Goal: Information Seeking & Learning: Find specific fact

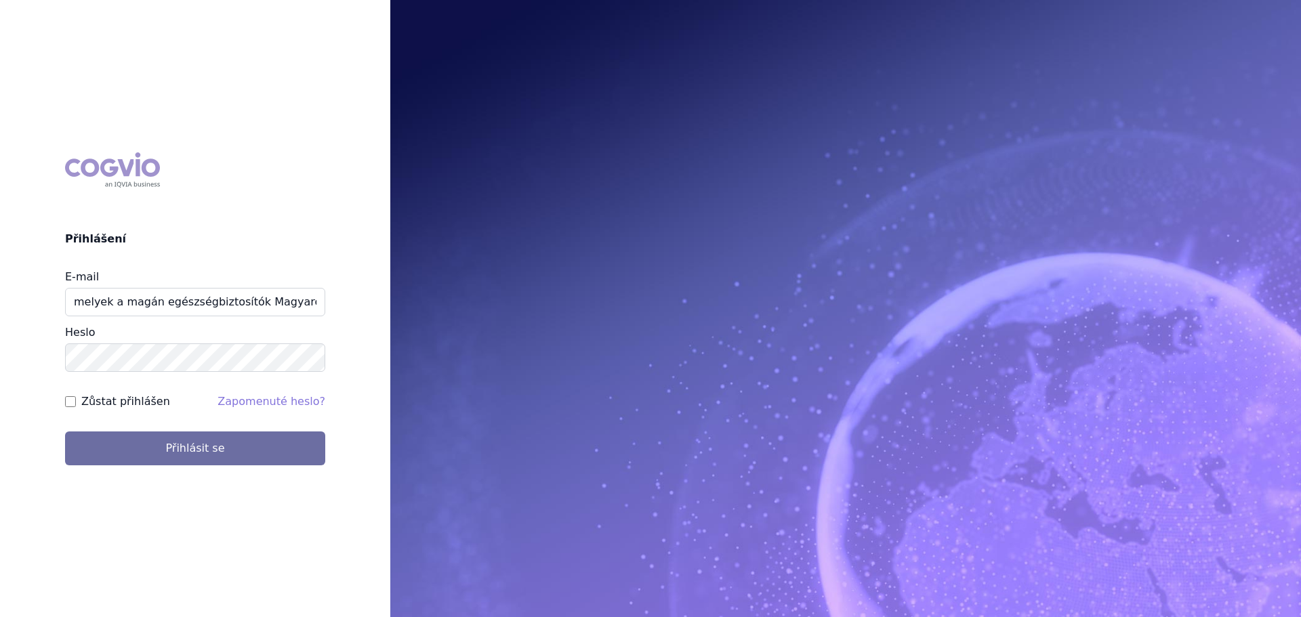
click at [178, 289] on input "melyek a magán egészségbiztosítók Magyarországon" at bounding box center [195, 302] width 260 height 28
type input "j"
type input "[PERSON_NAME][EMAIL_ADDRESS][PERSON_NAME][DOMAIN_NAME]"
click at [65, 432] on button "Přihlásit se" at bounding box center [195, 449] width 260 height 34
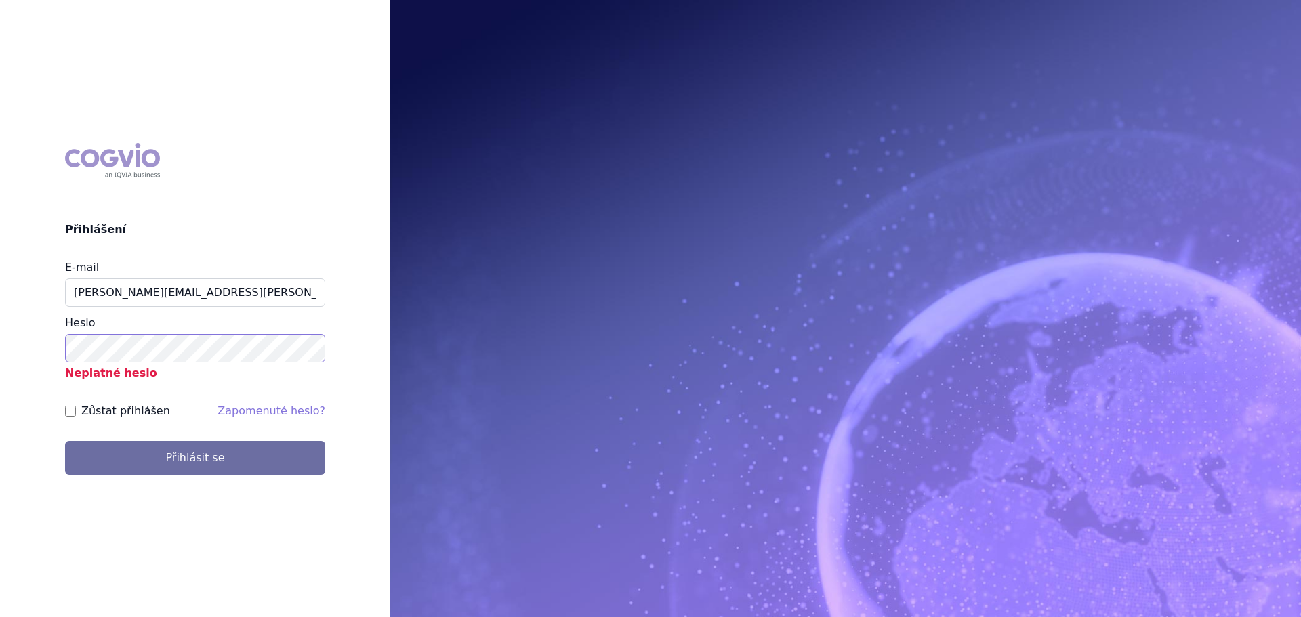
click at [65, 441] on button "Přihlásit se" at bounding box center [195, 458] width 260 height 34
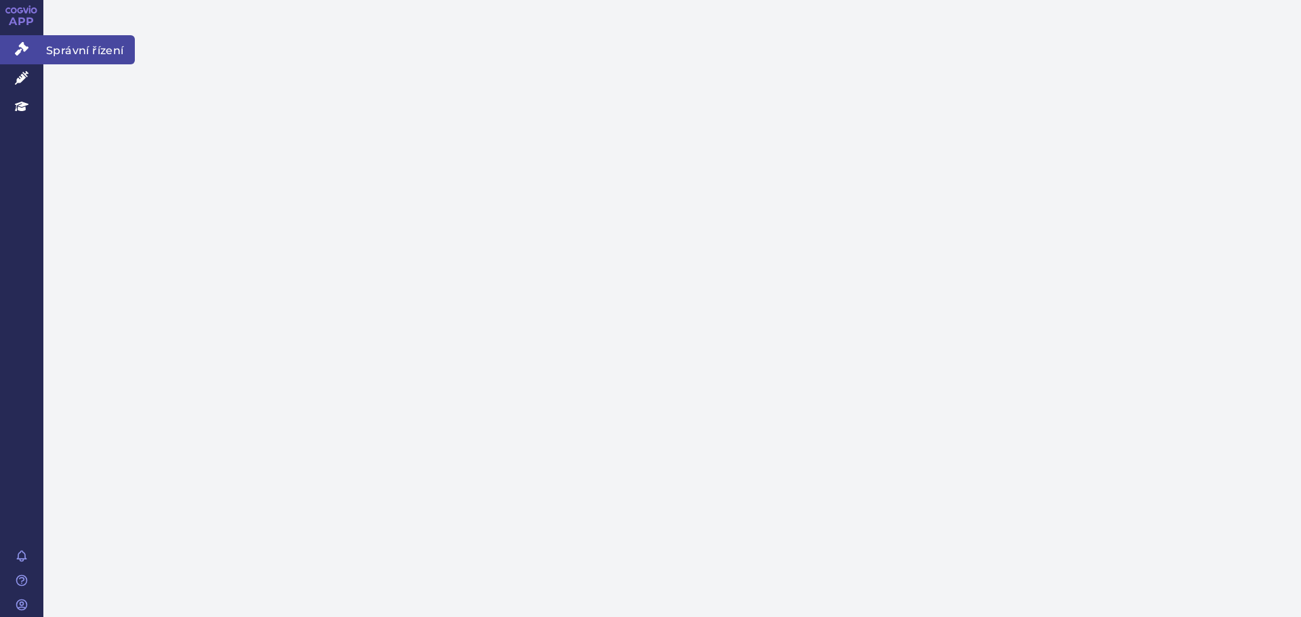
click at [14, 49] on link "Správní řízení" at bounding box center [21, 49] width 43 height 28
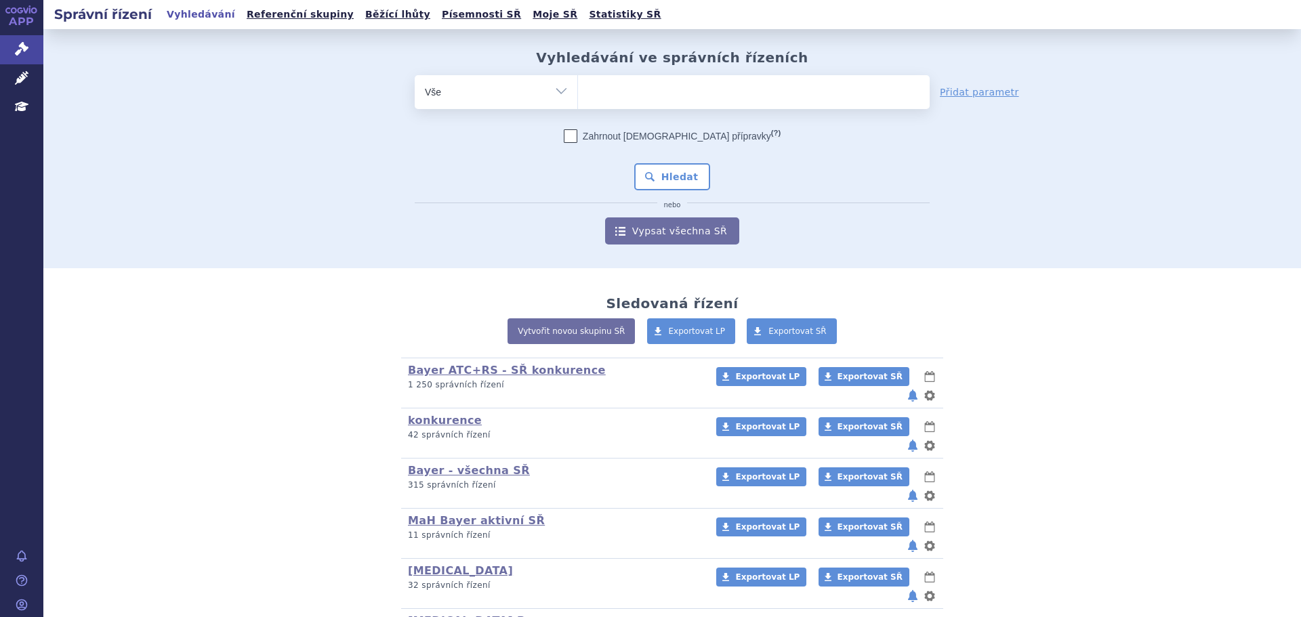
click at [14, 49] on link "Správní řízení" at bounding box center [21, 49] width 43 height 28
click at [600, 93] on ul at bounding box center [754, 89] width 352 height 28
click at [578, 93] on select at bounding box center [577, 92] width 1 height 34
click at [668, 85] on ul at bounding box center [754, 89] width 352 height 28
click at [578, 85] on select at bounding box center [577, 92] width 1 height 34
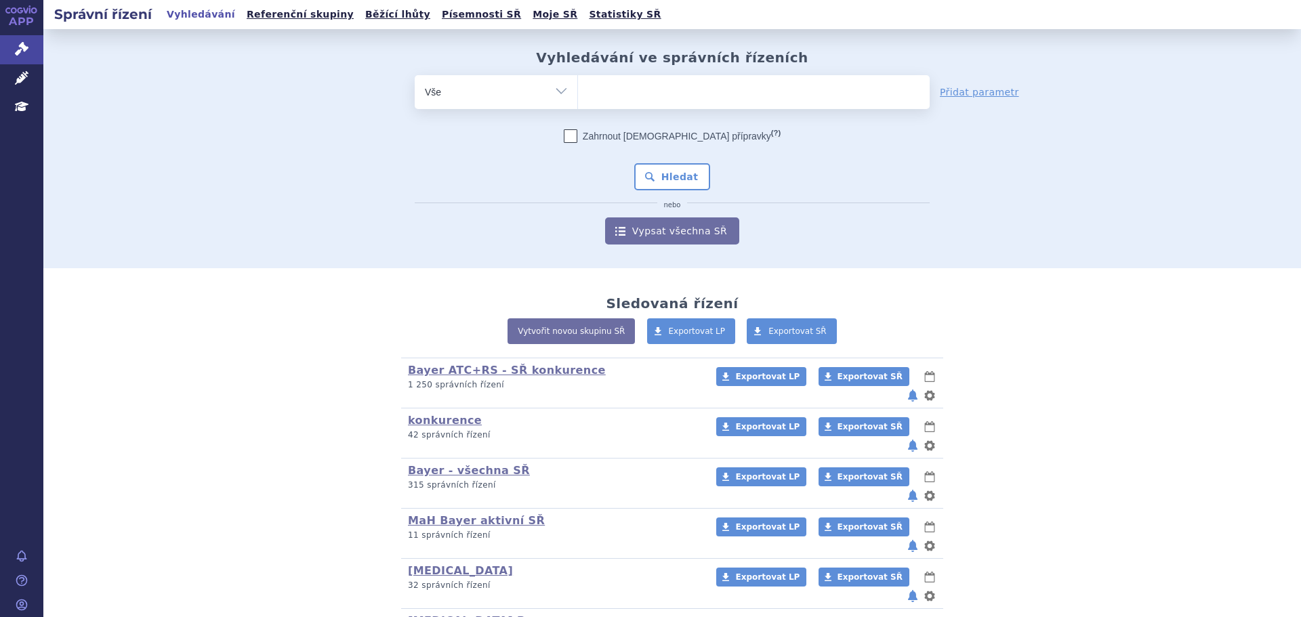
click at [626, 93] on ul at bounding box center [754, 89] width 352 height 28
click at [578, 93] on select at bounding box center [577, 92] width 1 height 34
paste input "Altuvoct"
type input "Altuvoct"
select select "Altuvoct"
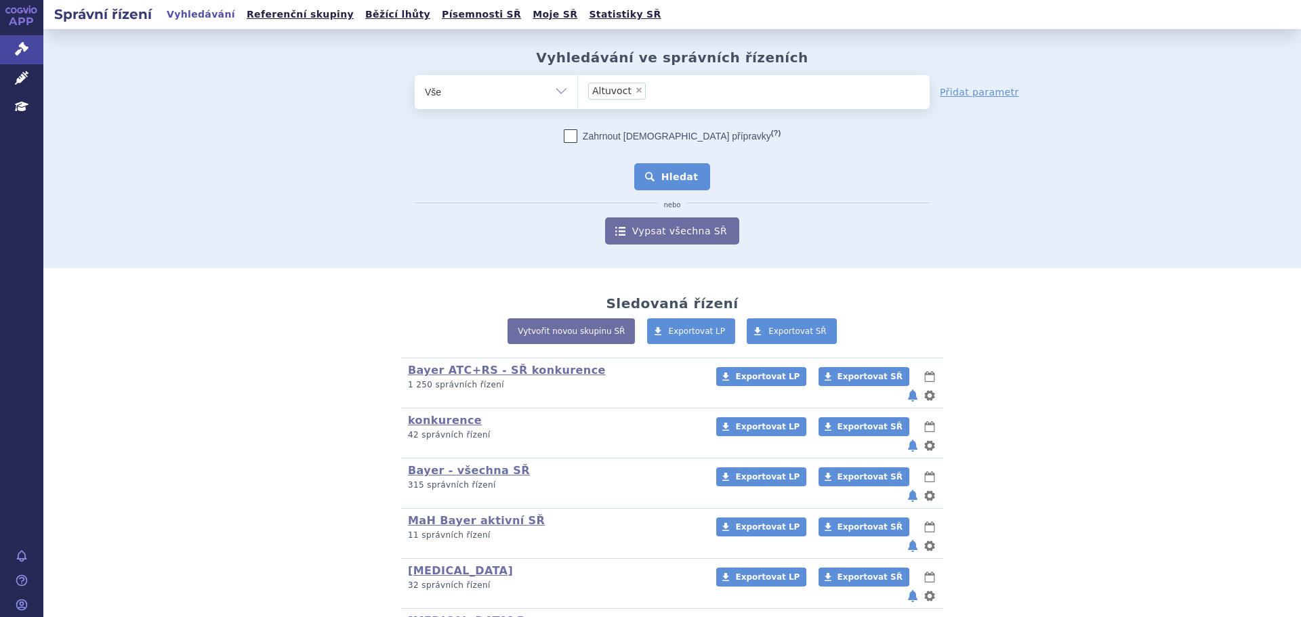
click at [666, 186] on button "Hledat" at bounding box center [672, 176] width 77 height 27
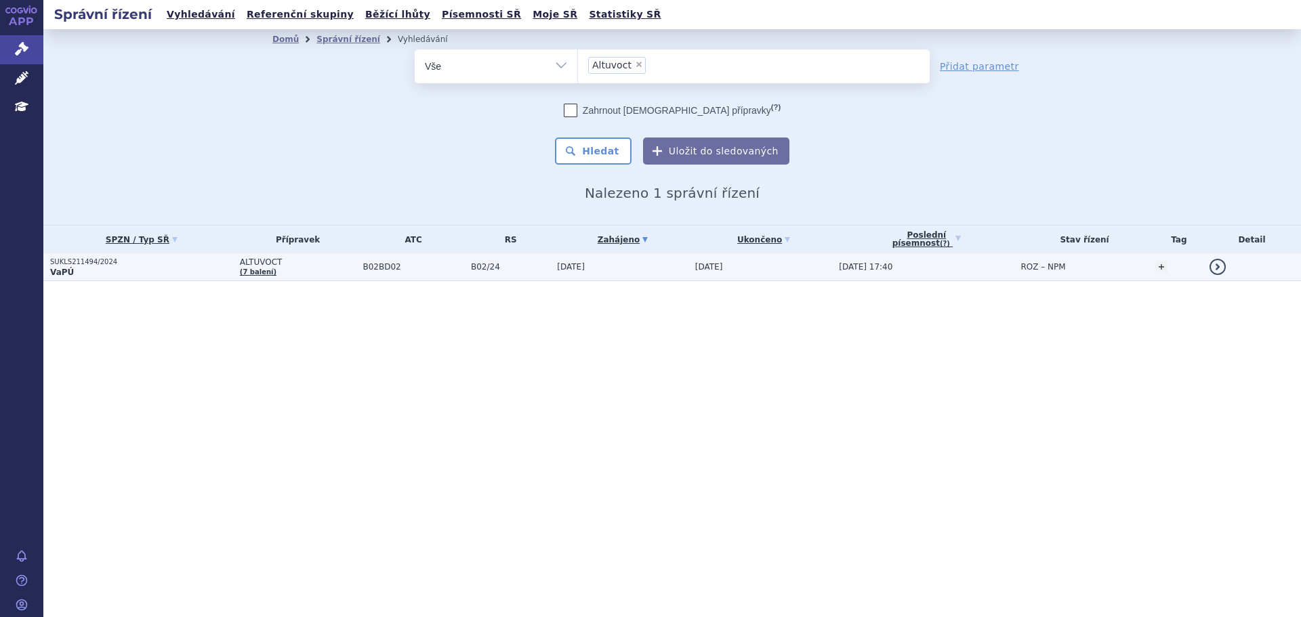
click at [203, 267] on p "VaPÚ" at bounding box center [141, 272] width 183 height 11
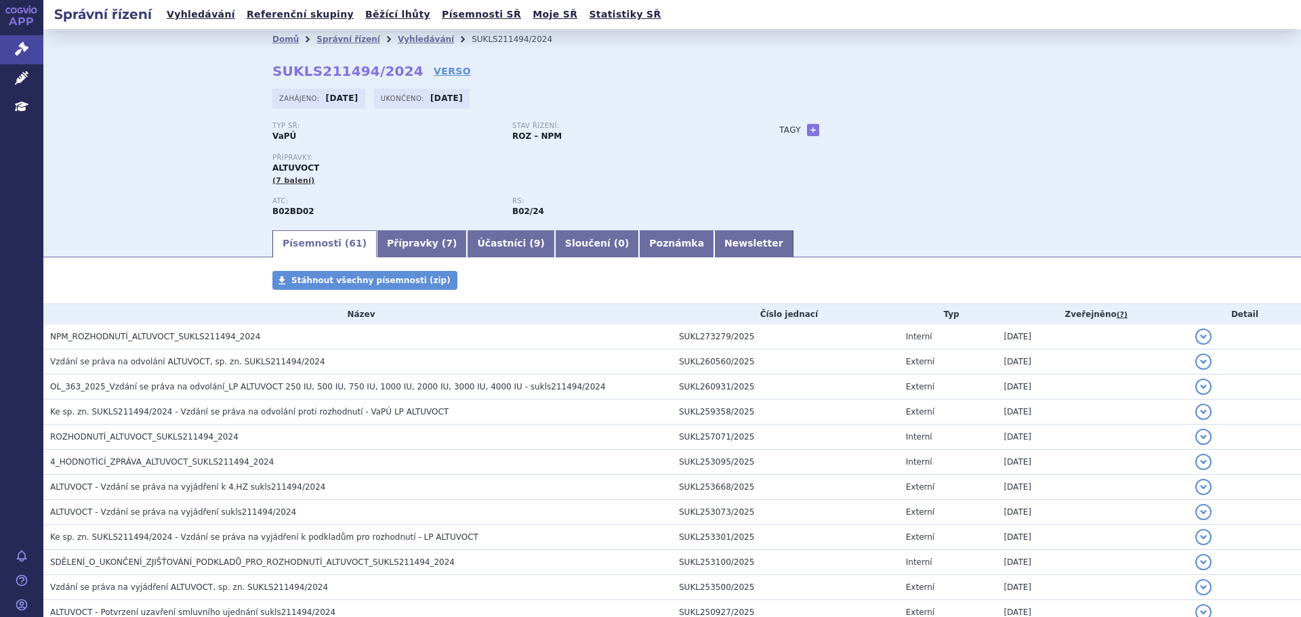
click at [217, 123] on div "Domů Správní řízení Vyhledávání SUKLS211494/2024 SUKLS211494/2024 VERSO [GEOGRA…" at bounding box center [672, 128] width 1258 height 199
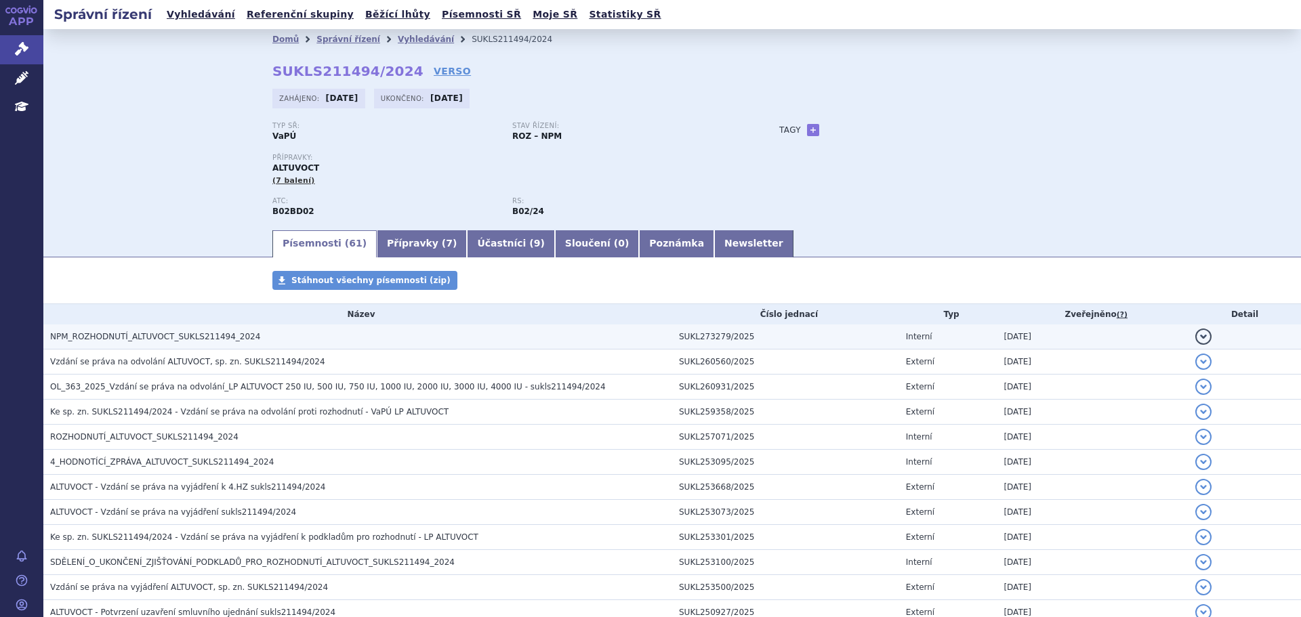
click at [1196, 335] on button "detail" at bounding box center [1204, 337] width 16 height 16
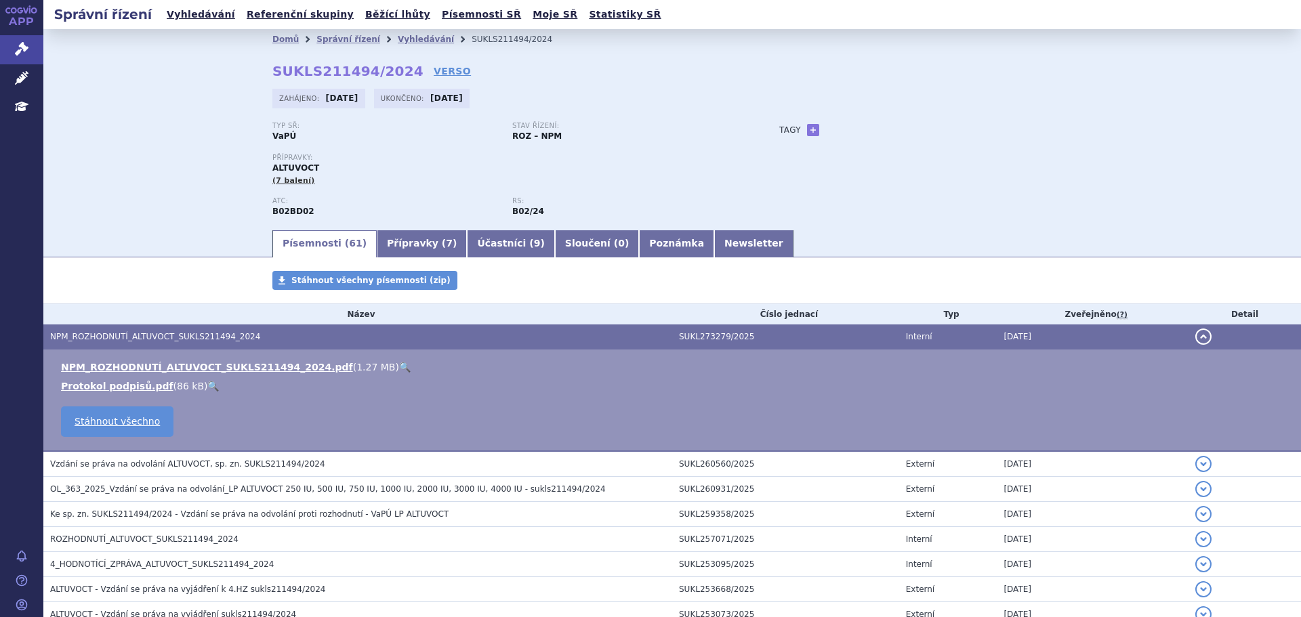
click at [1196, 340] on button "detail" at bounding box center [1204, 337] width 16 height 16
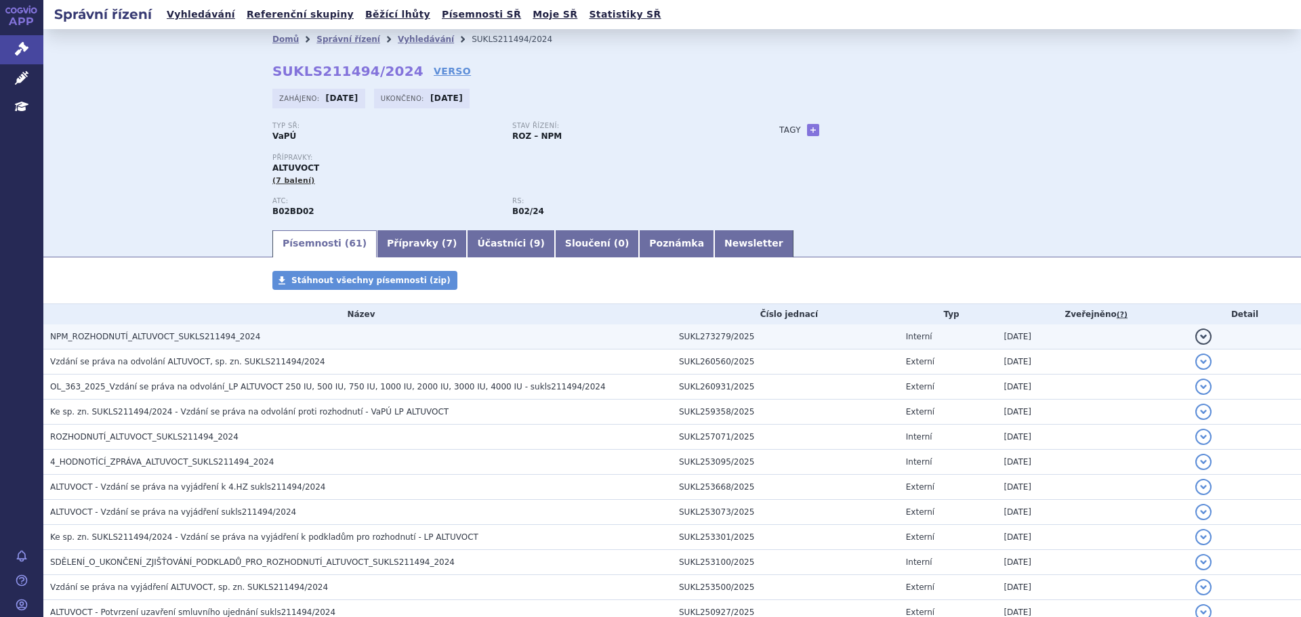
click at [458, 332] on h3 "NPM_ROZHODNUTÍ_ALTUVOCT_SUKLS211494_2024" at bounding box center [361, 337] width 622 height 14
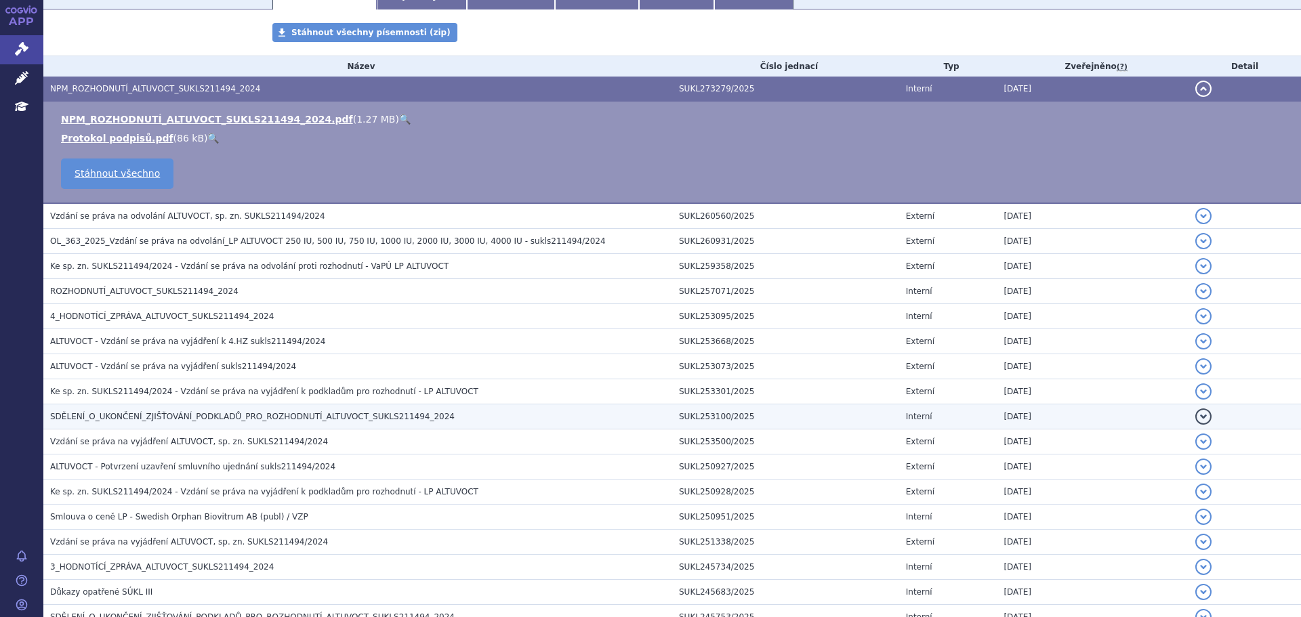
scroll to position [271, 0]
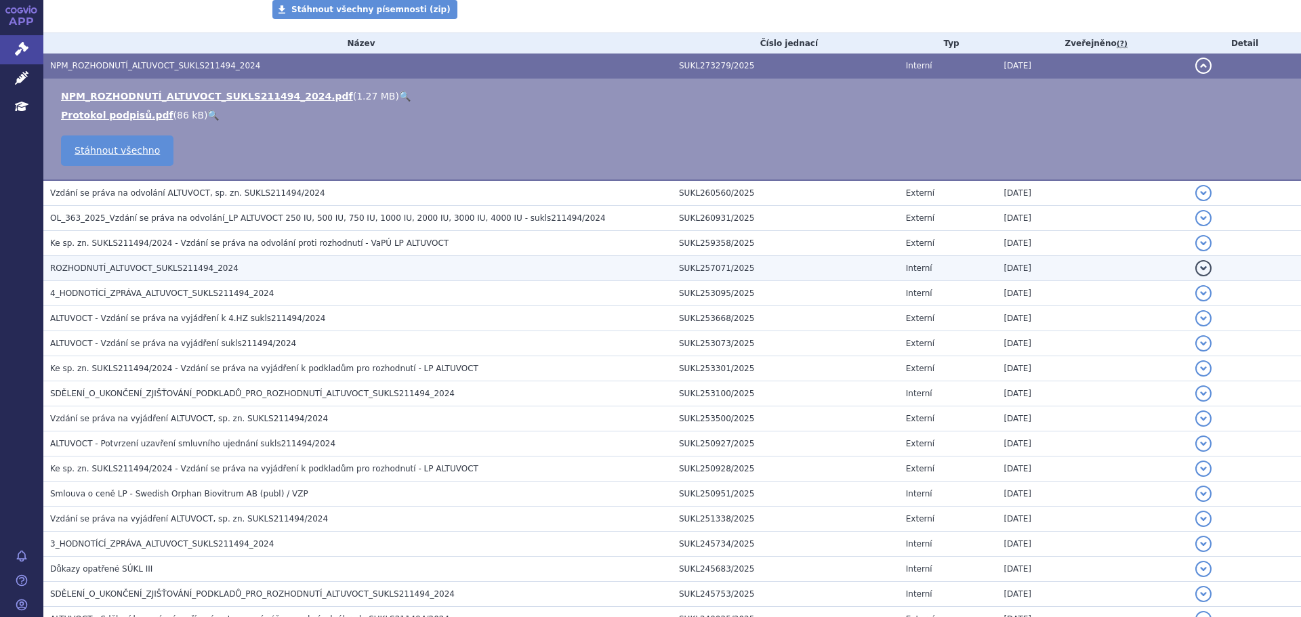
click at [1029, 268] on td "[DATE]" at bounding box center [1093, 268] width 192 height 25
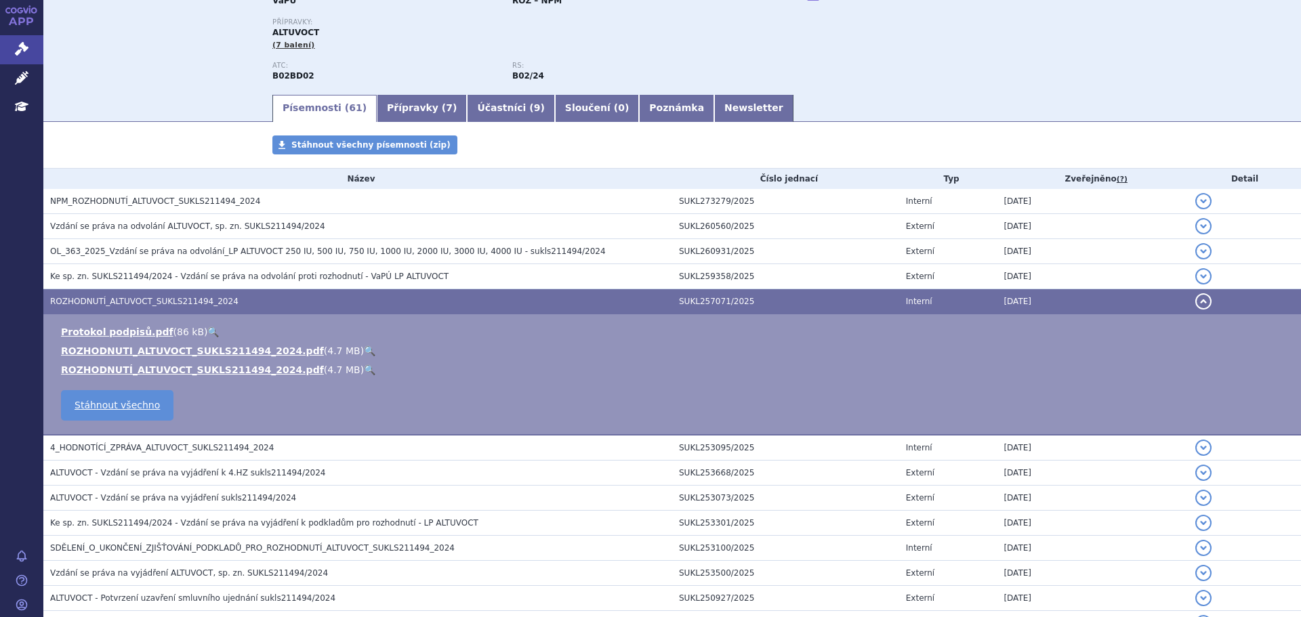
scroll to position [0, 0]
